Goal: Task Accomplishment & Management: Use online tool/utility

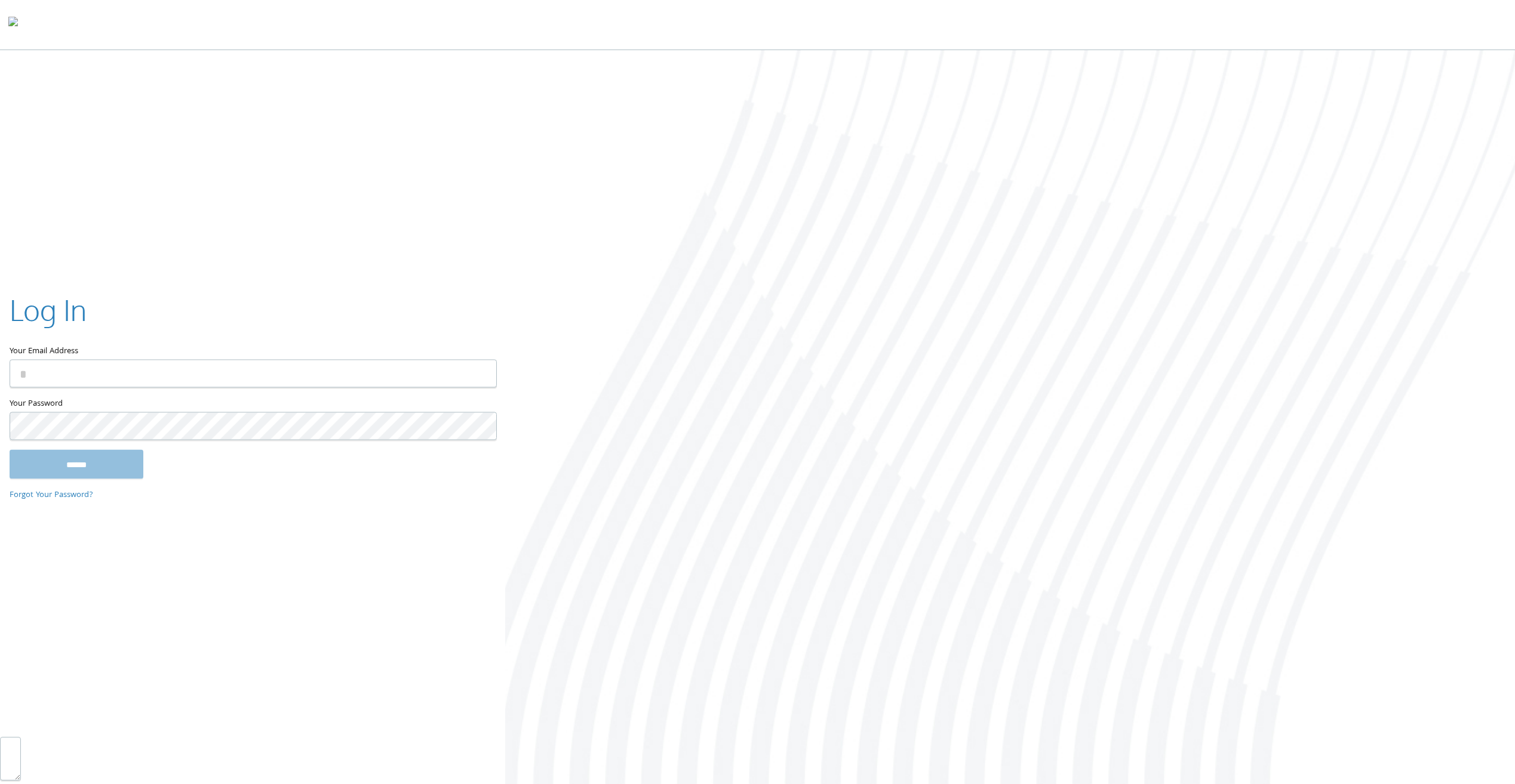
type input "**********"
click at [110, 465] on input "******" at bounding box center [77, 464] width 134 height 29
